Goal: Task Accomplishment & Management: Use online tool/utility

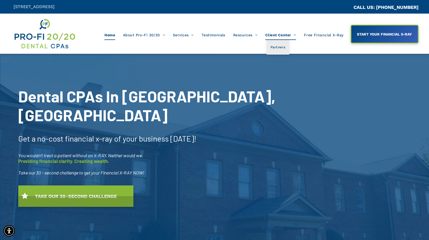
click at [282, 36] on span "Client Center" at bounding box center [280, 35] width 31 height 10
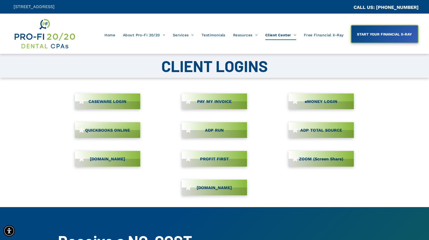
click at [125, 102] on link "CASEWARE LOGIN" at bounding box center [107, 102] width 65 height 16
